Goal: Information Seeking & Learning: Find specific fact

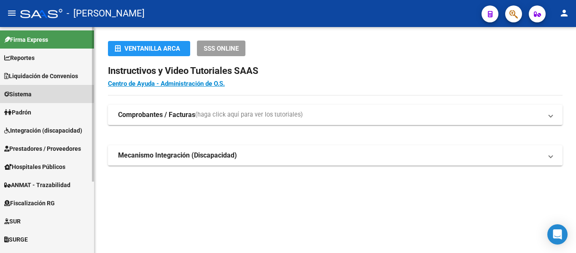
click at [30, 91] on span "Sistema" at bounding box center [17, 93] width 27 height 9
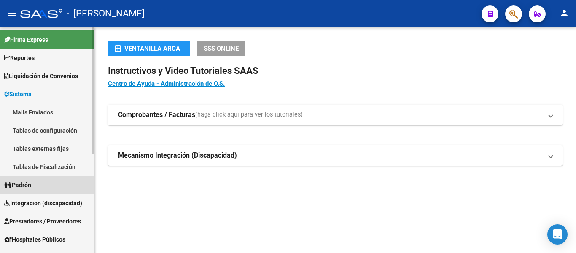
click at [46, 184] on link "Padrón" at bounding box center [47, 184] width 94 height 18
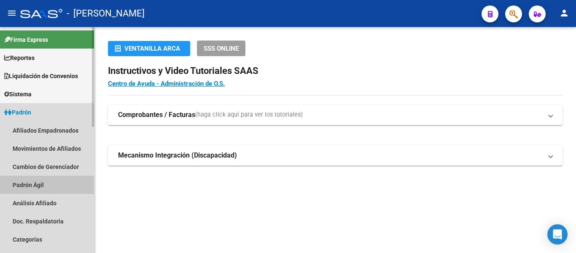
click at [48, 183] on link "Padrón Ágil" at bounding box center [47, 184] width 94 height 18
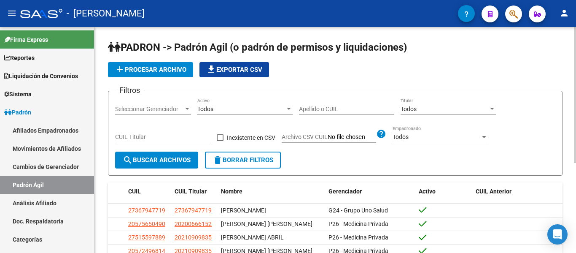
click at [354, 108] on input "Apellido o CUIL" at bounding box center [346, 108] width 95 height 7
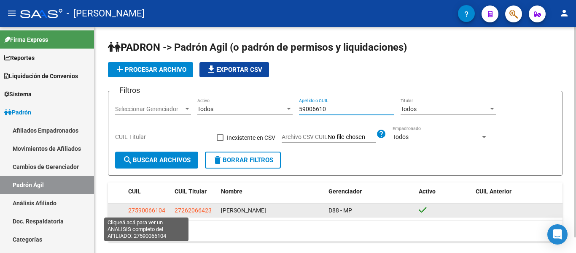
type input "59006610"
click at [150, 210] on span "27590066104" at bounding box center [146, 210] width 37 height 7
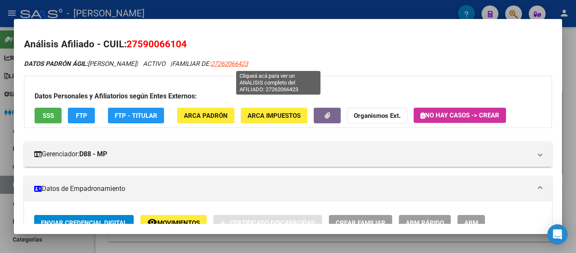
click at [248, 60] on span "27262066423" at bounding box center [229, 64] width 37 height 8
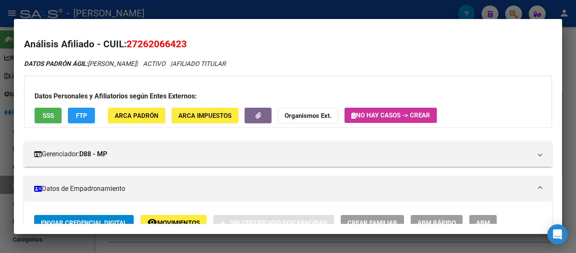
drag, startPoint x: 129, startPoint y: 42, endPoint x: 186, endPoint y: 42, distance: 57.3
click at [186, 42] on span "27262066423" at bounding box center [156, 43] width 60 height 11
copy span "27262066423"
click at [79, 8] on div at bounding box center [288, 126] width 576 height 253
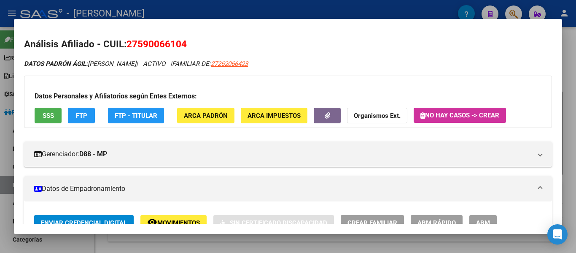
click at [180, 10] on div at bounding box center [288, 126] width 576 height 253
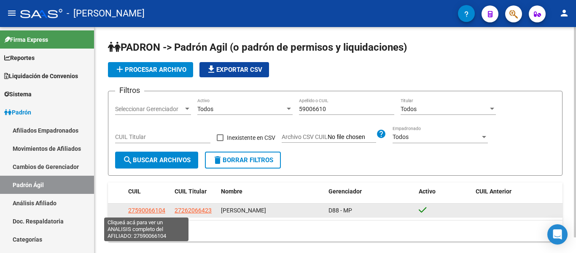
click at [152, 210] on span "27590066104" at bounding box center [146, 210] width 37 height 7
type textarea "27590066104"
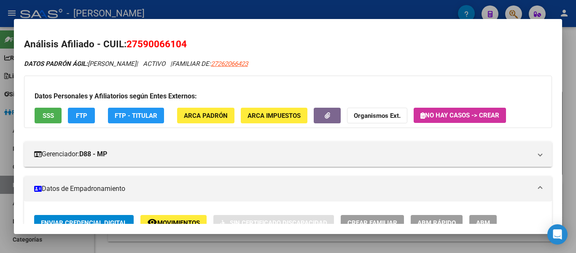
click at [172, 9] on div at bounding box center [288, 126] width 576 height 253
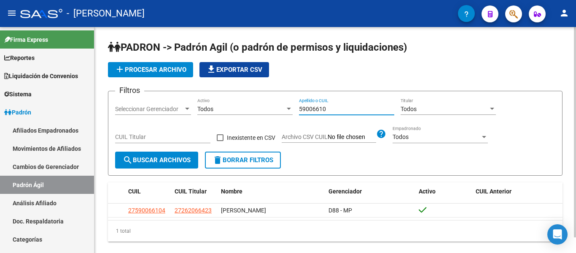
drag, startPoint x: 331, startPoint y: 111, endPoint x: 292, endPoint y: 113, distance: 38.9
click at [286, 112] on div "Filtros Seleccionar Gerenciador Seleccionar Gerenciador Todos Activo 59006610 A…" at bounding box center [335, 125] width 440 height 54
drag, startPoint x: 342, startPoint y: 107, endPoint x: 295, endPoint y: 107, distance: 46.8
click at [295, 107] on div "Filtros Seleccionar Gerenciador Seleccionar Gerenciador Todos Activo 56500371 A…" at bounding box center [335, 125] width 440 height 54
type input "26373971"
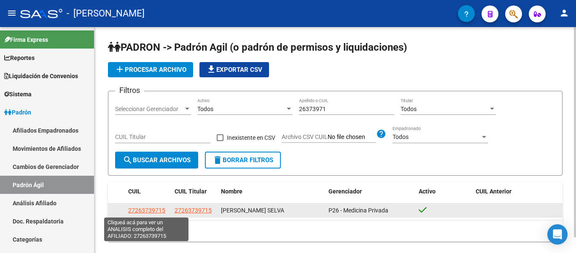
click at [139, 209] on span "27263739715" at bounding box center [146, 210] width 37 height 7
type textarea "27263739715"
